Goal: Check status: Check status

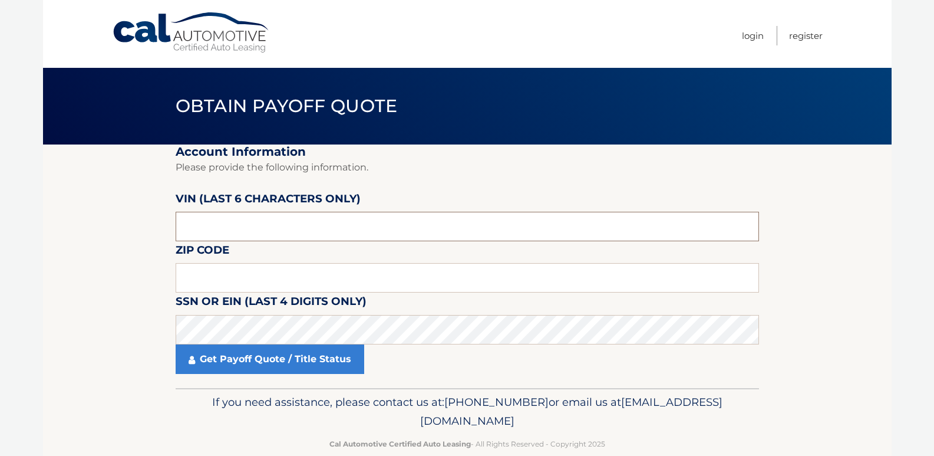
click at [291, 229] on input "text" at bounding box center [467, 226] width 583 height 29
type input "000560"
click at [230, 270] on input "text" at bounding box center [467, 277] width 583 height 29
type input "07410"
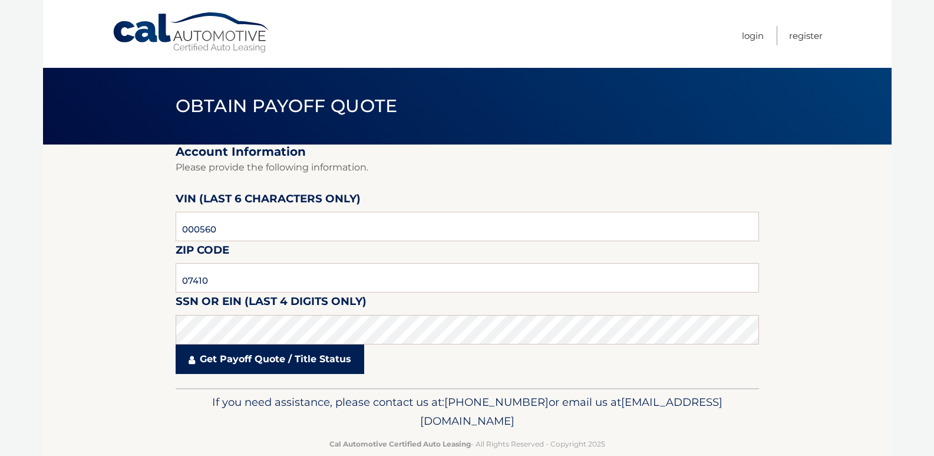
click at [216, 357] on link "Get Payoff Quote / Title Status" at bounding box center [270, 358] width 189 height 29
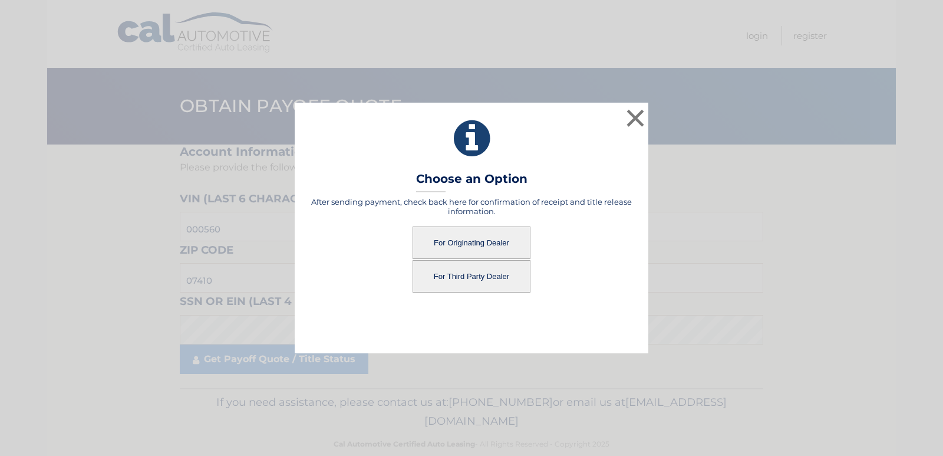
click at [500, 242] on button "For Originating Dealer" at bounding box center [471, 242] width 118 height 32
click at [487, 242] on button "For Originating Dealer" at bounding box center [471, 242] width 118 height 32
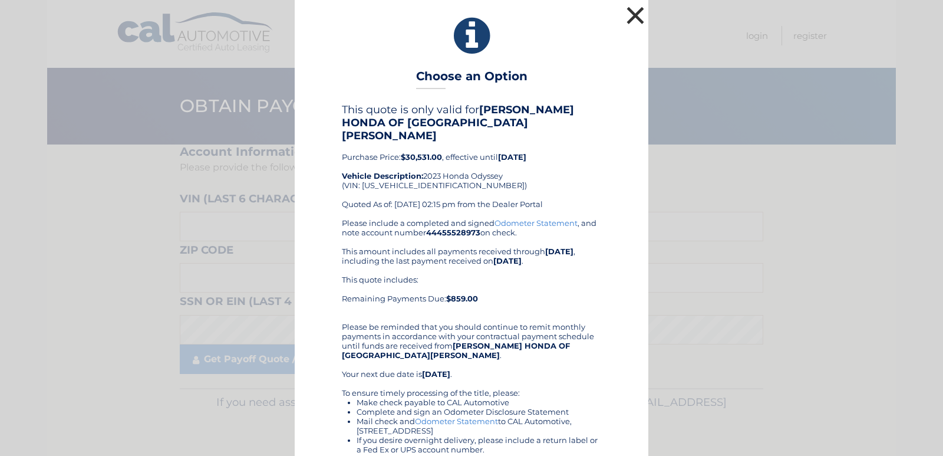
click at [629, 14] on button "×" at bounding box center [635, 16] width 24 height 24
